Goal: Information Seeking & Learning: Learn about a topic

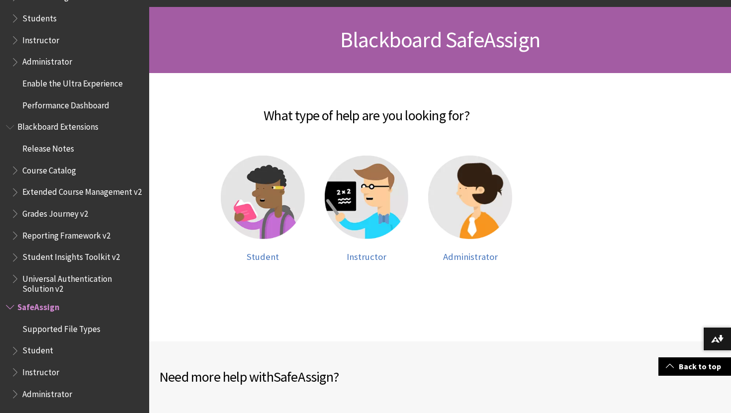
scroll to position [136, 0]
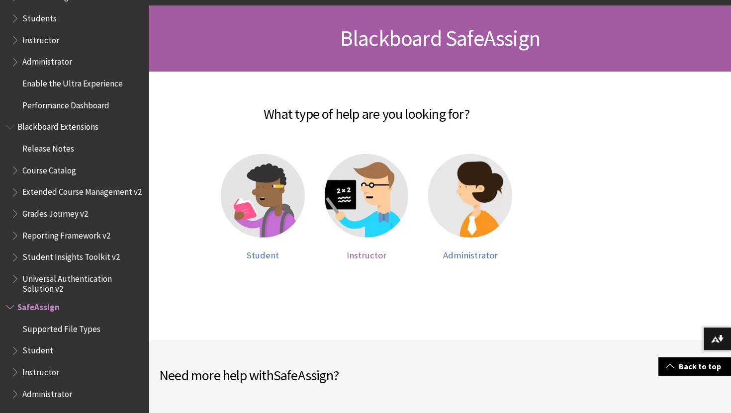
click at [345, 215] on img at bounding box center [367, 196] width 84 height 84
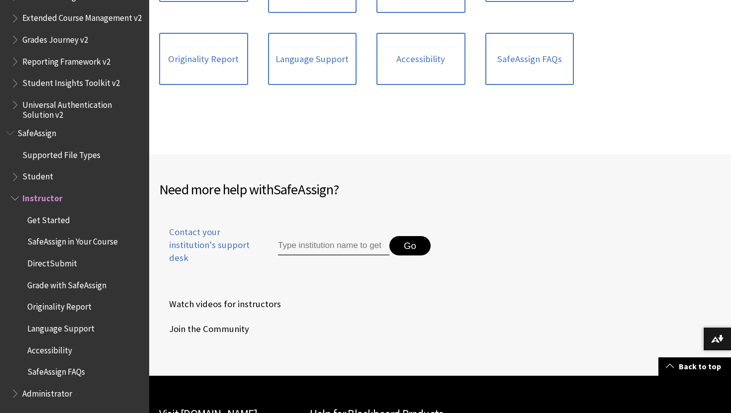
scroll to position [346, 0]
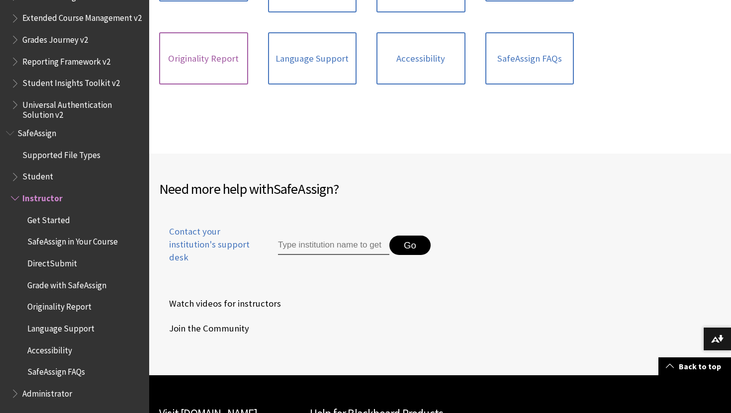
click at [173, 52] on link "Originality Report" at bounding box center [203, 58] width 89 height 53
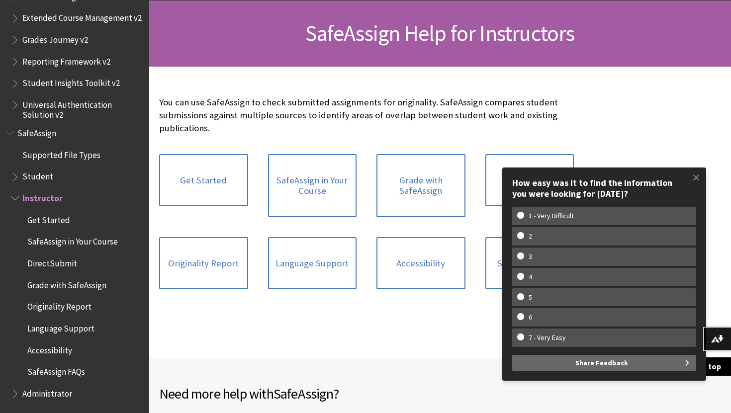
scroll to position [108, 0]
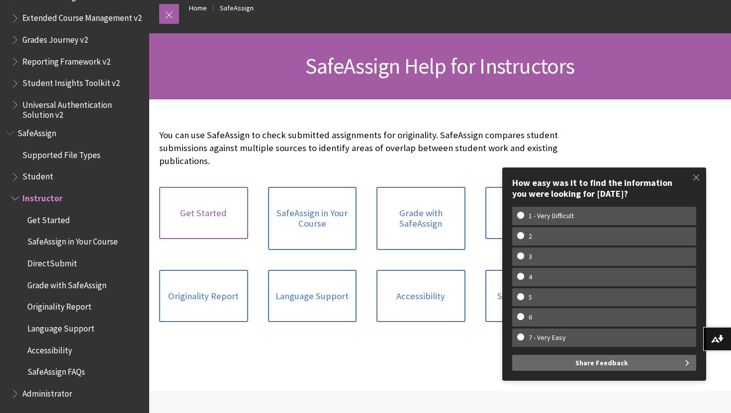
click at [213, 208] on link "Get Started" at bounding box center [203, 213] width 89 height 53
click at [697, 171] on span at bounding box center [696, 177] width 21 height 21
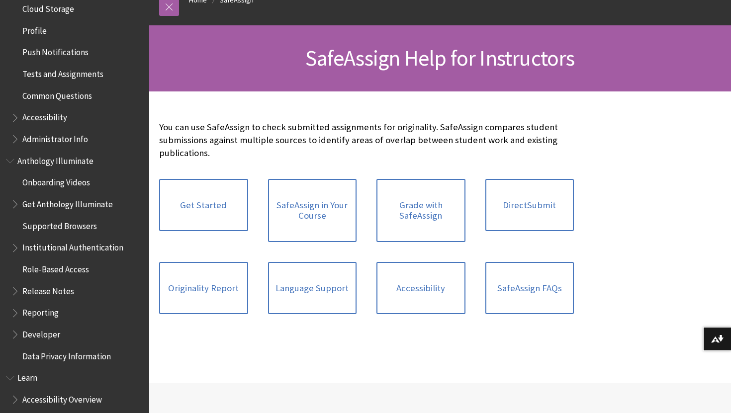
scroll to position [468, 0]
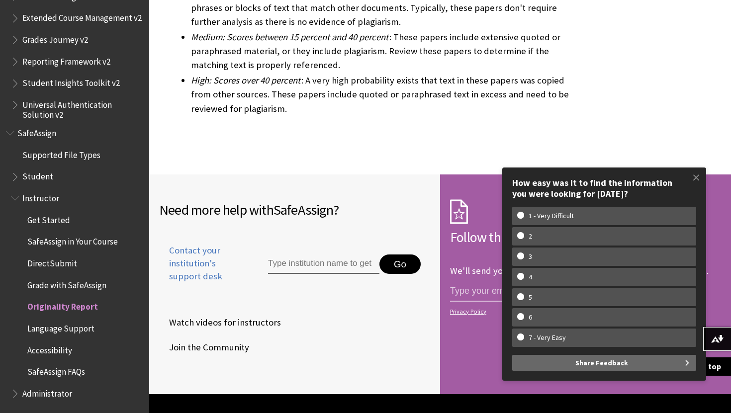
scroll to position [3151, 0]
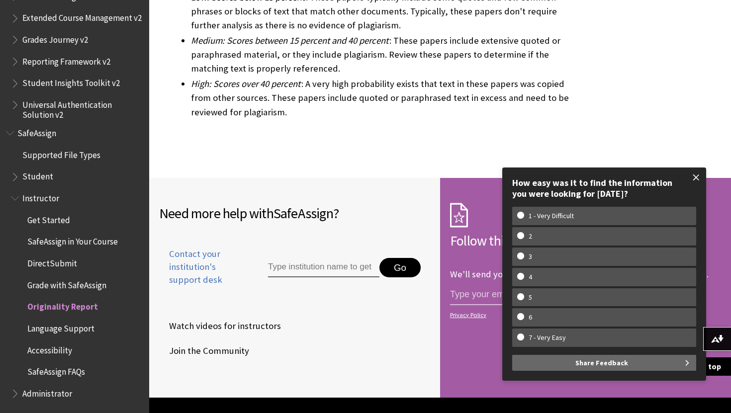
click at [696, 174] on span at bounding box center [696, 177] width 21 height 21
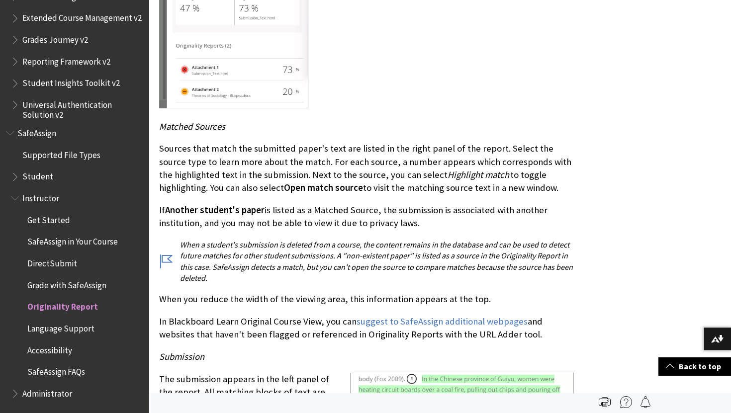
scroll to position [2169, 0]
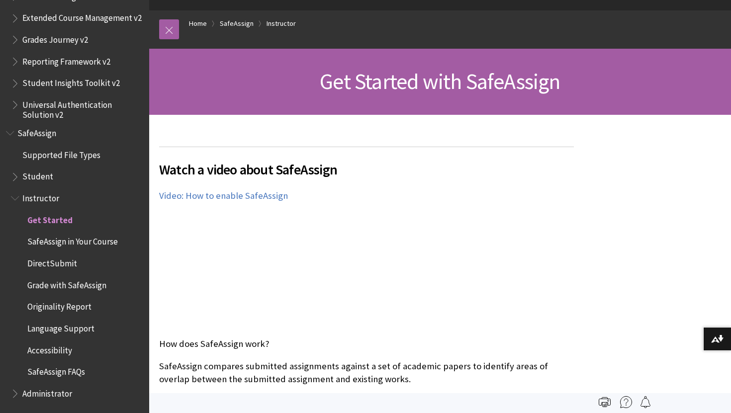
scroll to position [91, 0]
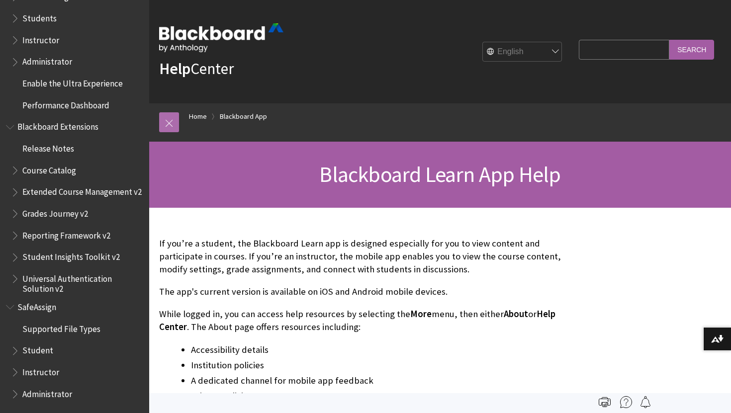
click at [172, 115] on link at bounding box center [169, 122] width 20 height 20
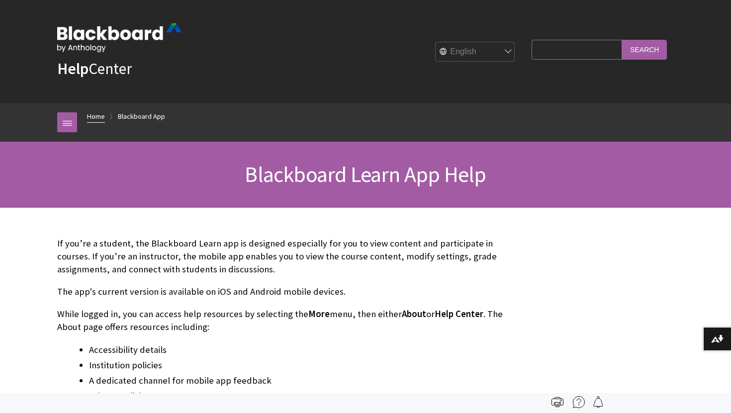
click at [99, 117] on link "Home" at bounding box center [96, 116] width 18 height 12
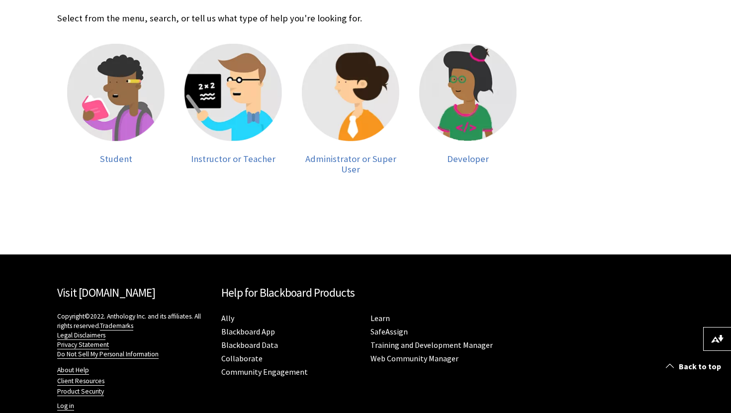
scroll to position [249, 0]
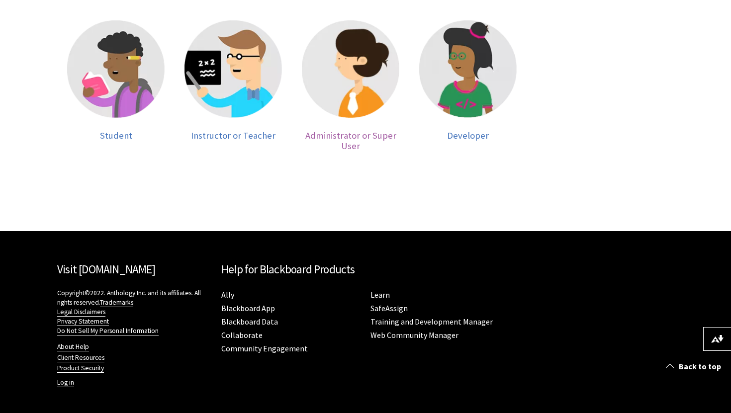
click at [367, 92] on img at bounding box center [350, 68] width 97 height 97
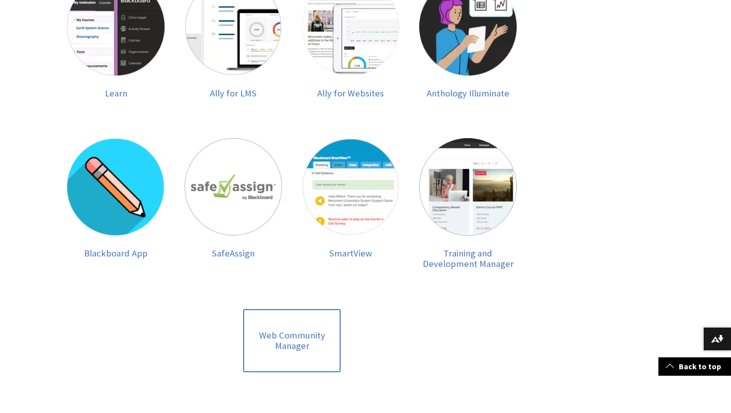
scroll to position [295, 0]
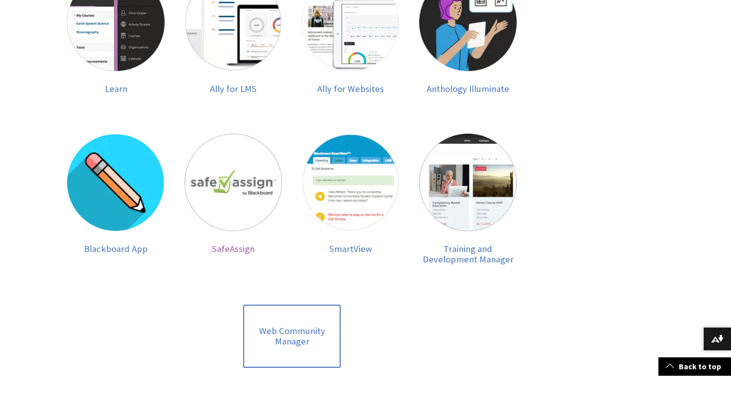
click at [265, 189] on img at bounding box center [232, 182] width 97 height 97
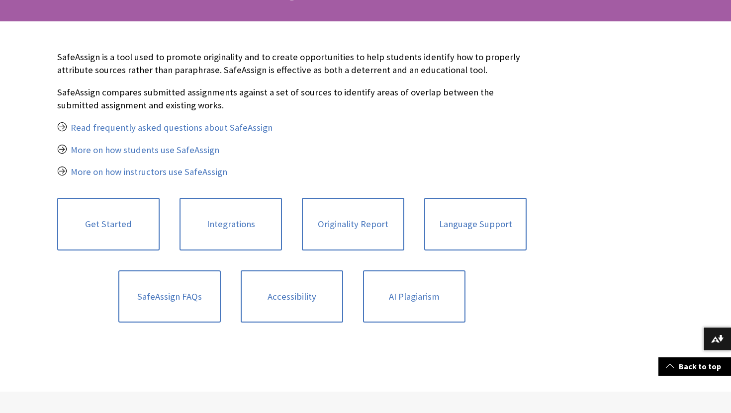
scroll to position [189, 0]
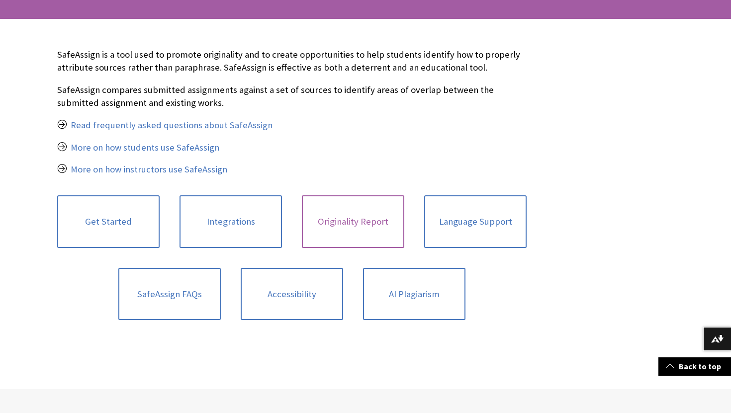
click at [318, 211] on link "Originality Report" at bounding box center [353, 221] width 102 height 53
